Goal: Find specific page/section: Find specific page/section

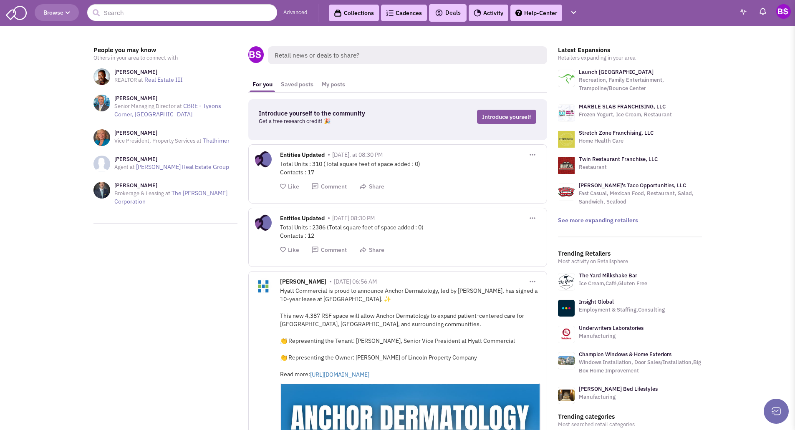
click at [55, 10] on span "Browse" at bounding box center [56, 13] width 27 height 8
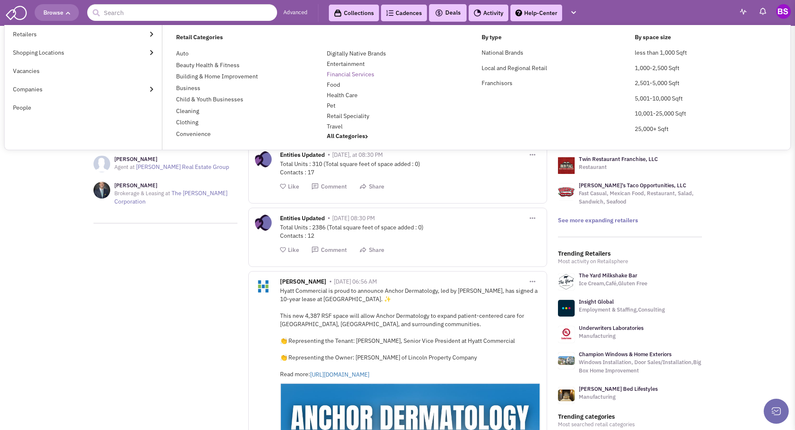
click at [355, 75] on link "Financial Services" at bounding box center [351, 75] width 48 height 8
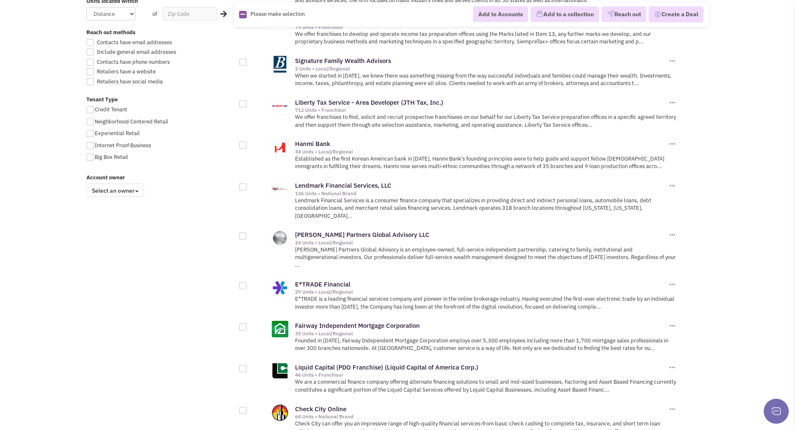
scroll to position [542, 0]
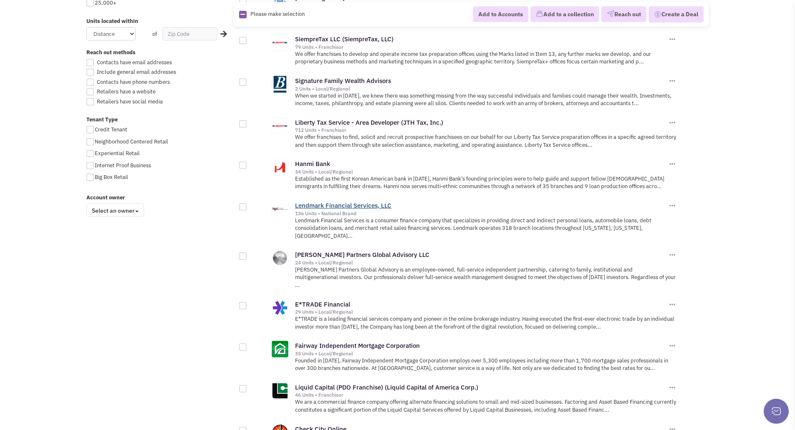
click at [330, 202] on link "Lendmark Financial Services, LLC" at bounding box center [343, 206] width 96 height 8
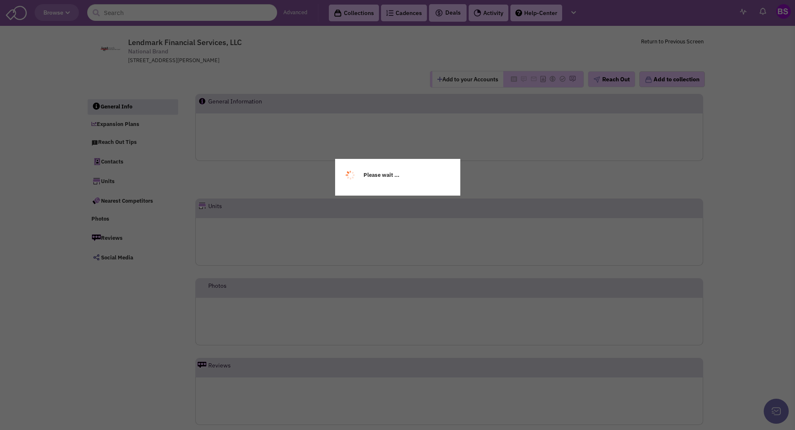
select select
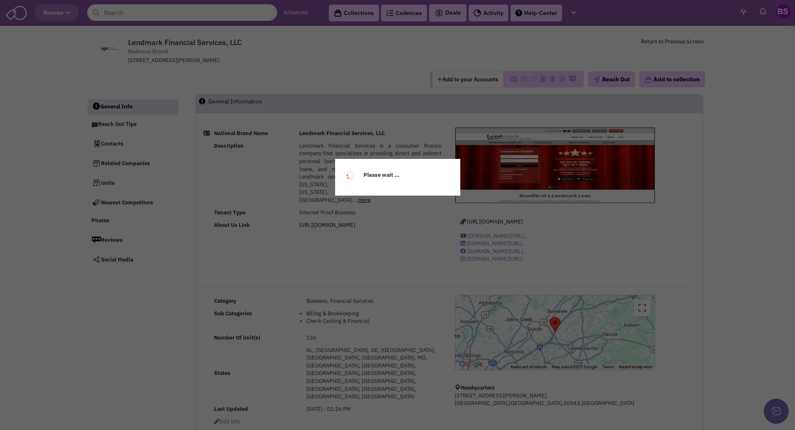
select select
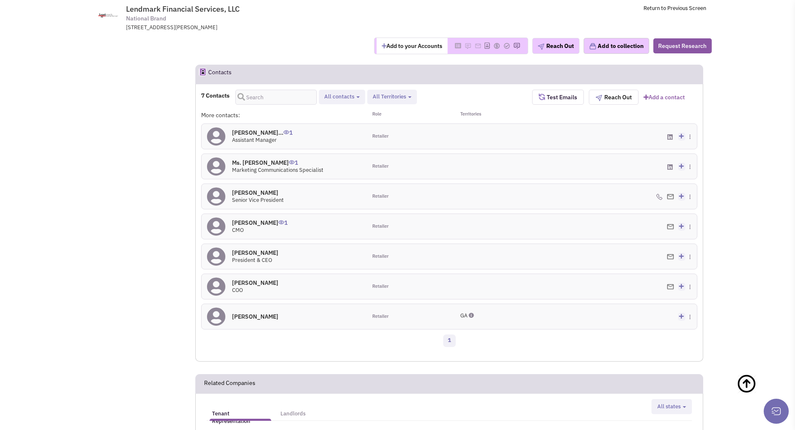
scroll to position [543, 0]
